Goal: Navigation & Orientation: Find specific page/section

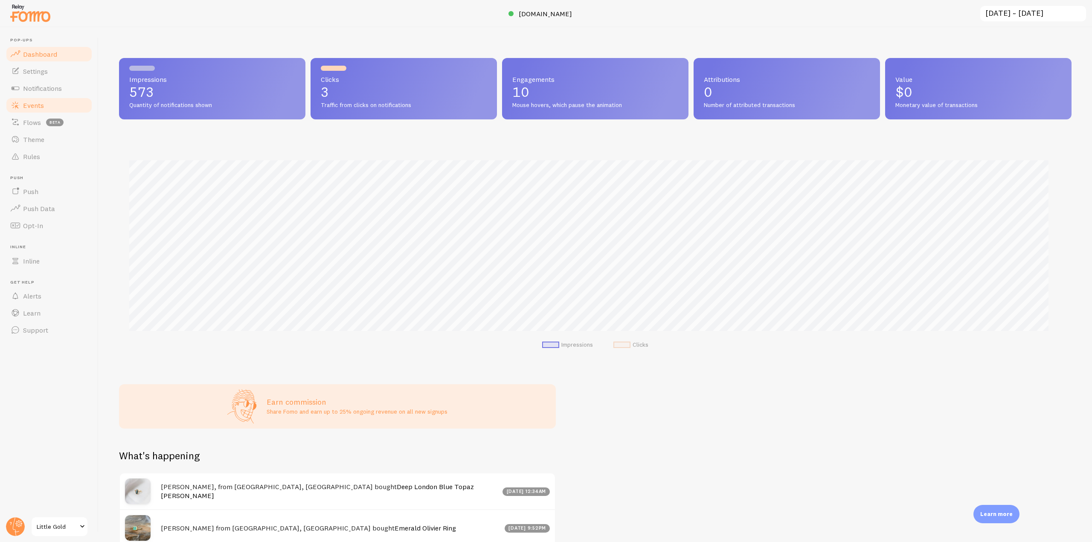
scroll to position [224, 947]
click at [66, 90] on link "Notifications" at bounding box center [49, 88] width 88 height 17
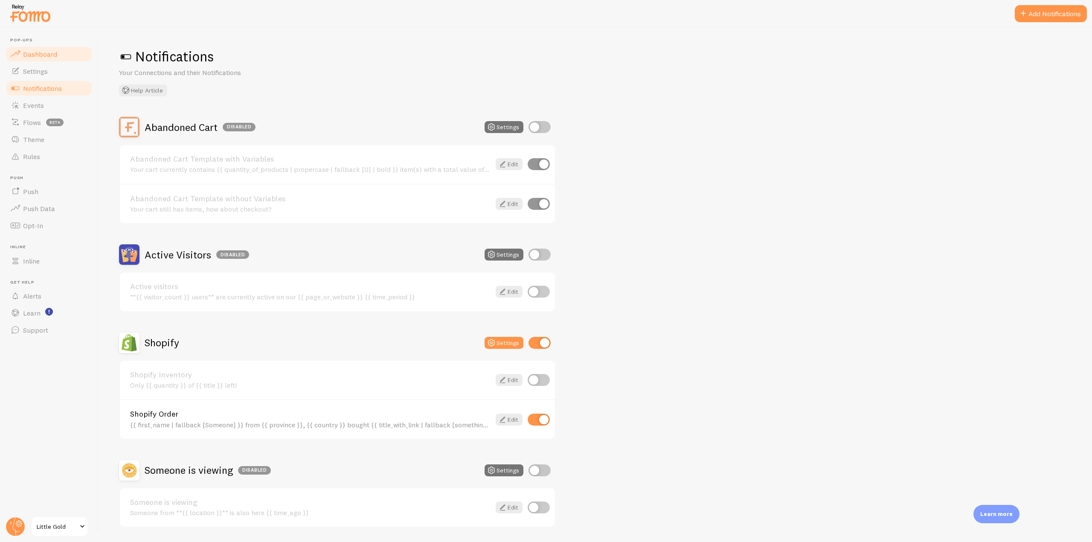
click at [56, 48] on link "Dashboard" at bounding box center [49, 54] width 88 height 17
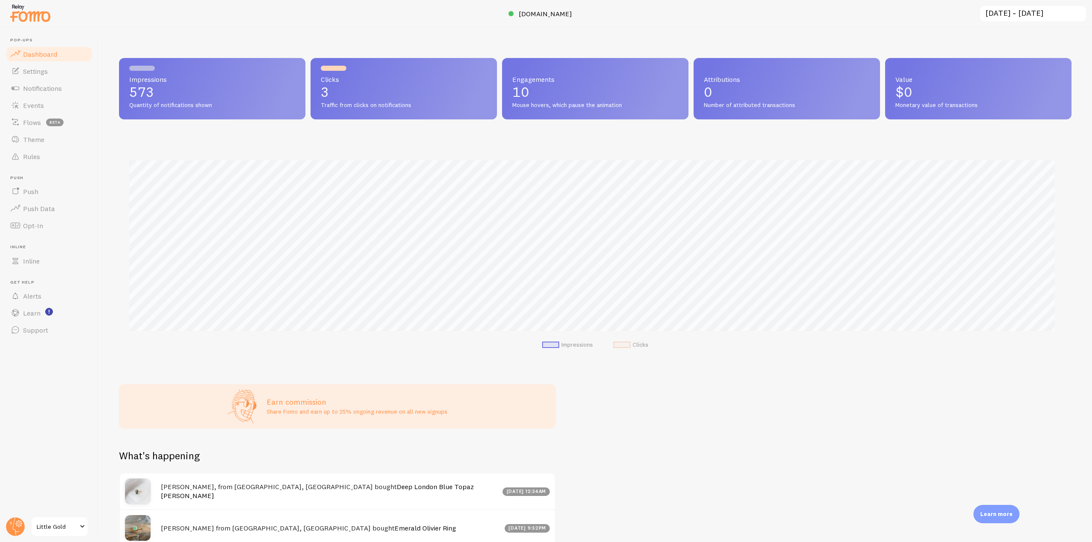
scroll to position [224, 947]
click at [73, 93] on link "Notifications" at bounding box center [49, 88] width 88 height 17
